Goal: Communication & Community: Ask a question

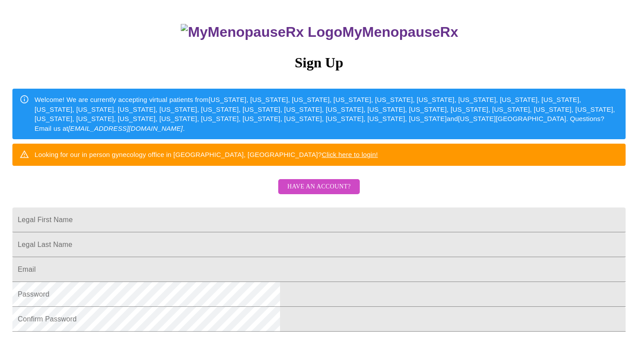
scroll to position [65, 0]
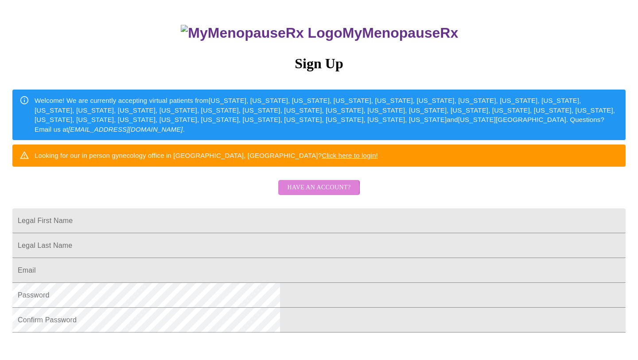
click at [319, 193] on span "Have an account?" at bounding box center [318, 187] width 63 height 11
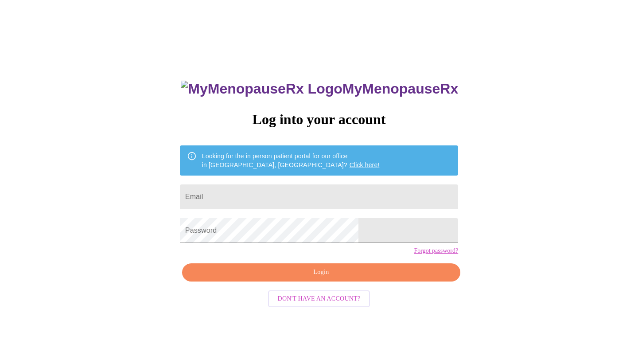
click at [306, 192] on input "Email" at bounding box center [319, 196] width 278 height 25
type input "[EMAIL_ADDRESS][DOMAIN_NAME]"
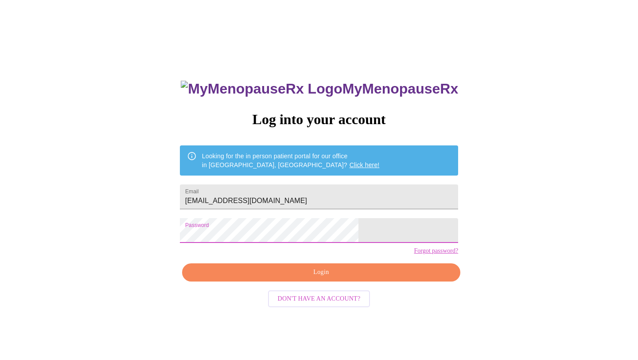
click at [309, 278] on span "Login" at bounding box center [321, 272] width 258 height 11
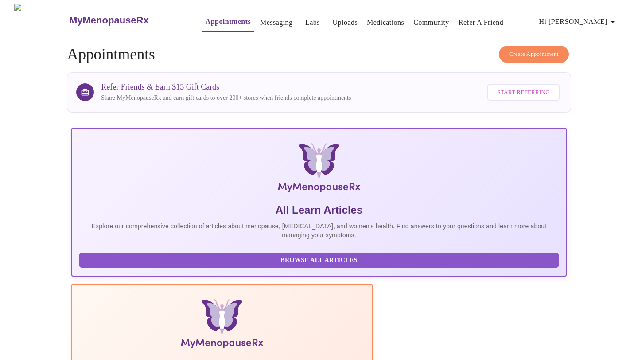
click at [612, 19] on icon "button" at bounding box center [612, 21] width 11 height 11
click at [270, 330] on div at bounding box center [319, 180] width 638 height 360
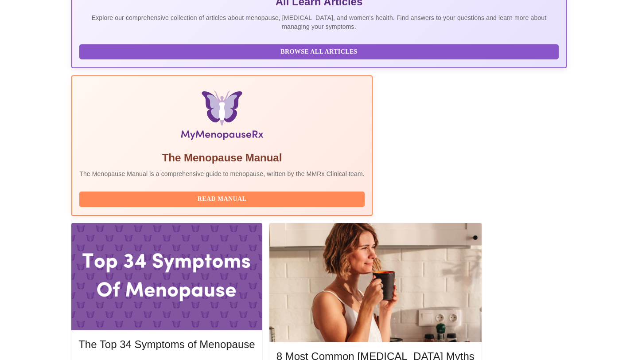
scroll to position [208, 0]
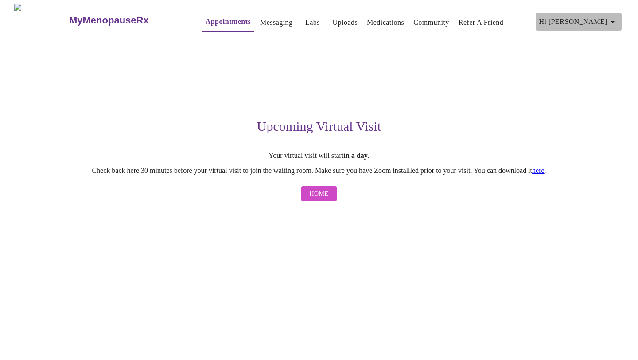
click at [618, 17] on icon "button" at bounding box center [612, 21] width 11 height 11
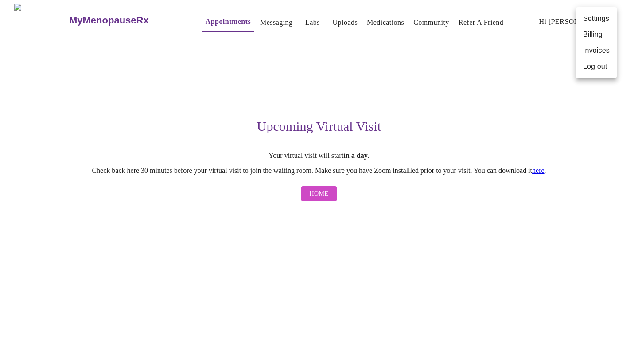
drag, startPoint x: 600, startPoint y: 21, endPoint x: 497, endPoint y: 116, distance: 139.8
click at [497, 116] on div "Settings Billing Invoices Log out" at bounding box center [319, 180] width 638 height 360
click at [497, 116] on div at bounding box center [319, 180] width 638 height 360
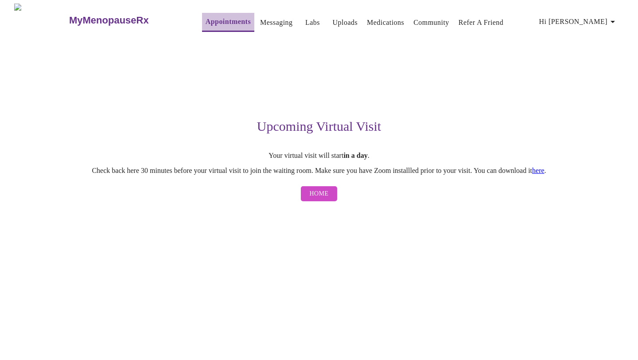
click at [206, 19] on link "Appointments" at bounding box center [228, 22] width 45 height 12
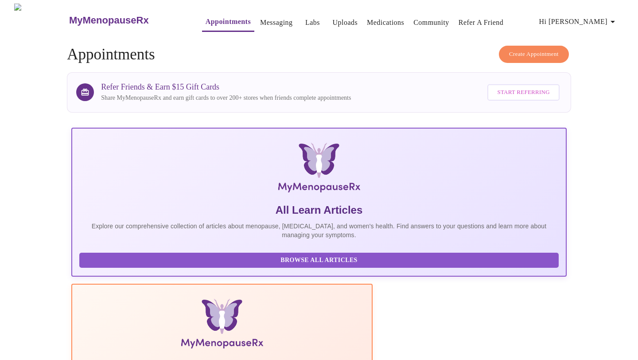
click at [109, 20] on h3 "MyMenopauseRx" at bounding box center [109, 21] width 80 height 12
click at [260, 18] on link "Messaging" at bounding box center [276, 22] width 32 height 12
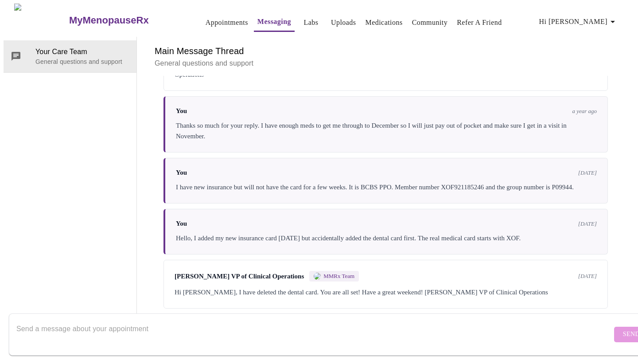
scroll to position [1510, 0]
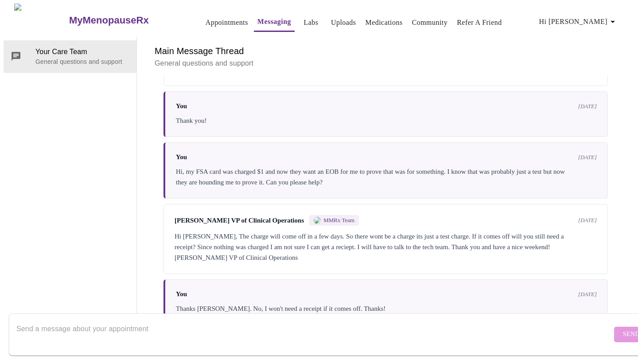
click at [160, 329] on textarea "Send a message about your appointment" at bounding box center [313, 334] width 595 height 28
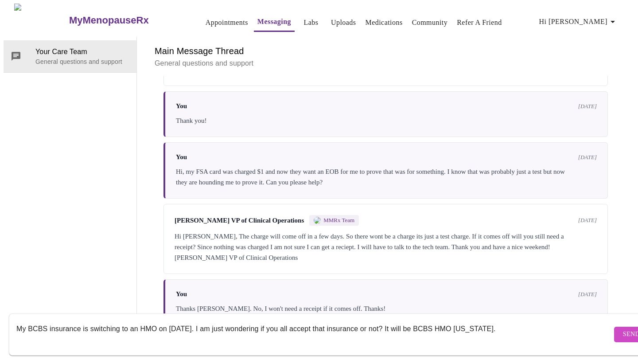
type textarea "My BCBS insurance is switching to an HMO on [DATE]. I am just wondering if you …"
click at [623, 329] on span "Send" at bounding box center [631, 334] width 17 height 11
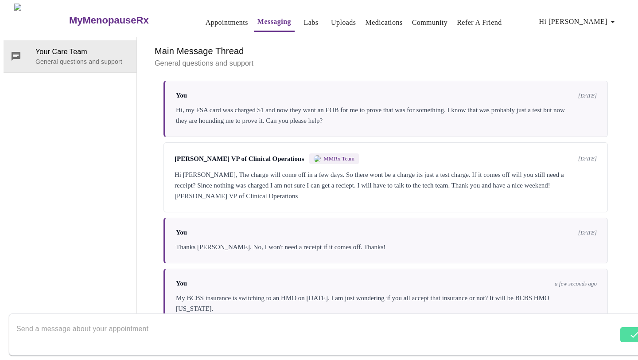
scroll to position [1574, 0]
click at [311, 323] on textarea "Send a message about your appointment" at bounding box center [313, 334] width 595 height 28
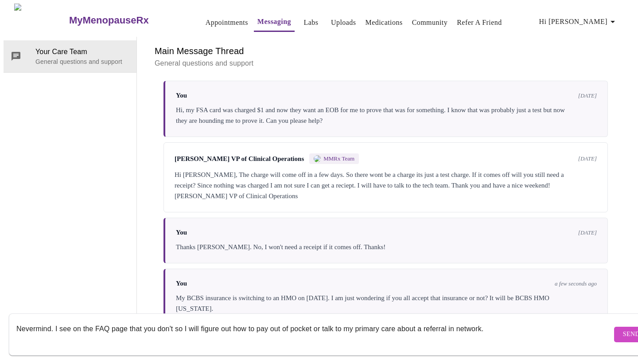
click at [17, 321] on textarea "Nevermind. I see on the FAQ page that you don't so I will figure out how to pay…" at bounding box center [313, 334] width 595 height 28
click at [40, 323] on textarea "Sorry, Nevermind. I see on the FAQ page that you don't so I will figure out how…" at bounding box center [313, 334] width 595 height 28
click at [67, 323] on textarea "Sorry, evermind. I see on the FAQ page that you don't so I will figure out how …" at bounding box center [313, 334] width 595 height 28
type textarea "Sorry, please disregard. I see on the FAQ page that you don't so I will figure …"
click at [623, 329] on span "Send" at bounding box center [631, 334] width 17 height 11
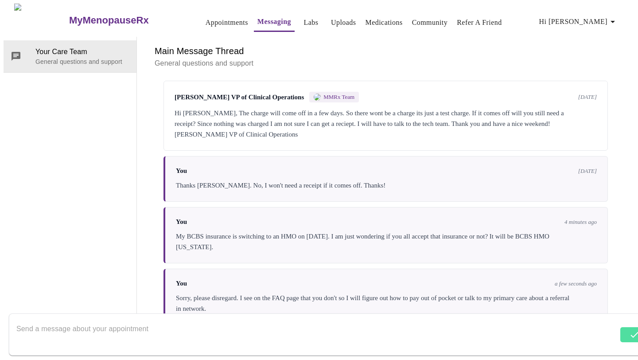
scroll to position [1638, 0]
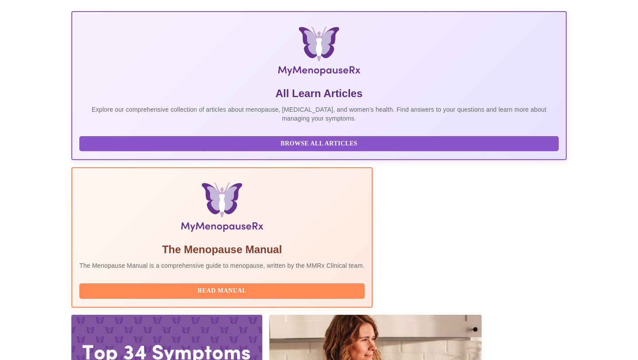
scroll to position [115, 0]
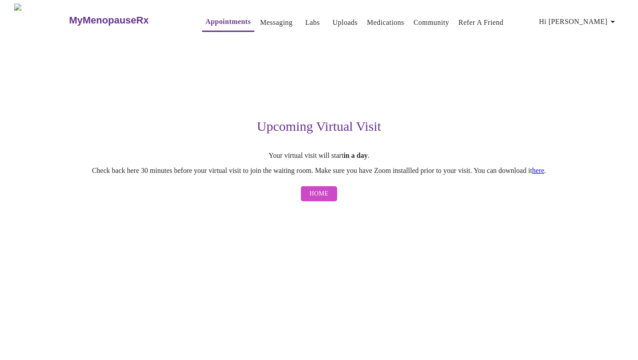
click at [70, 18] on h3 "MyMenopauseRx" at bounding box center [109, 21] width 80 height 12
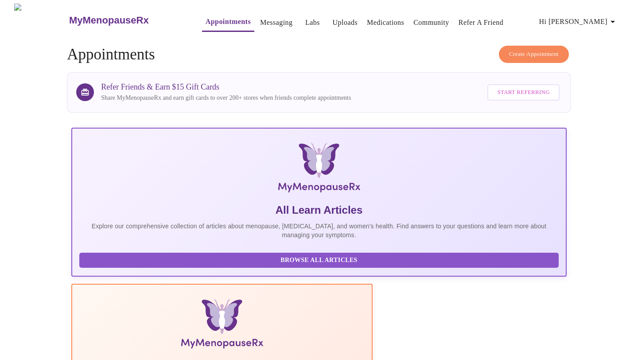
click at [618, 19] on icon "button" at bounding box center [612, 21] width 11 height 11
click at [204, 58] on div at bounding box center [319, 180] width 638 height 360
